Goal: Task Accomplishment & Management: Manage account settings

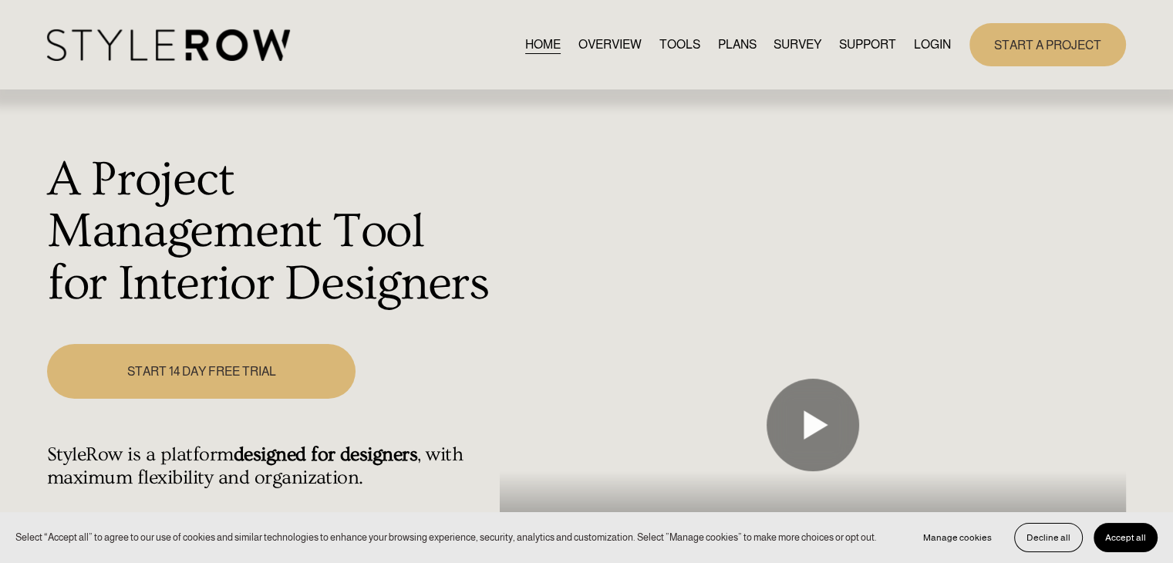
click at [934, 44] on link "LOGIN" at bounding box center [932, 44] width 37 height 21
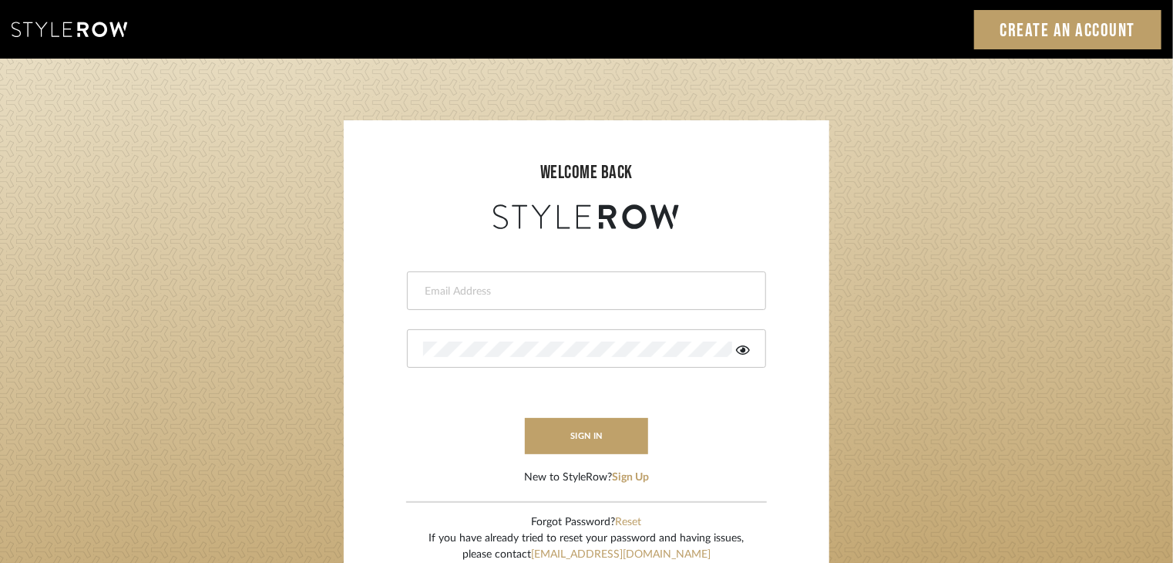
click at [477, 288] on input "email" at bounding box center [584, 291] width 323 height 15
type input "[EMAIL_ADDRESS][DOMAIN_NAME]"
click at [741, 348] on icon at bounding box center [743, 350] width 14 height 12
click at [741, 348] on icon at bounding box center [743, 350] width 15 height 12
click at [604, 426] on button "sign in" at bounding box center [586, 436] width 123 height 36
